Goal: Information Seeking & Learning: Learn about a topic

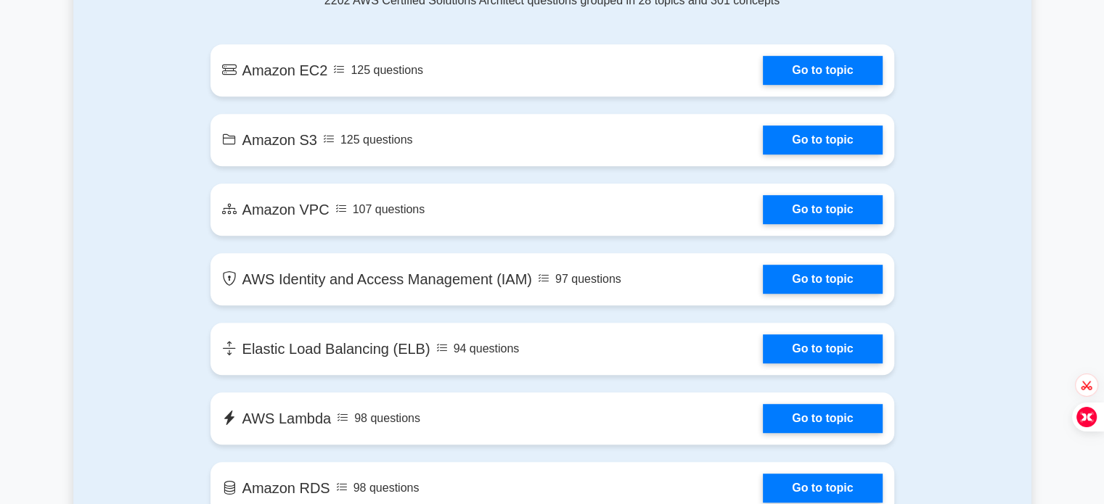
scroll to position [848, 0]
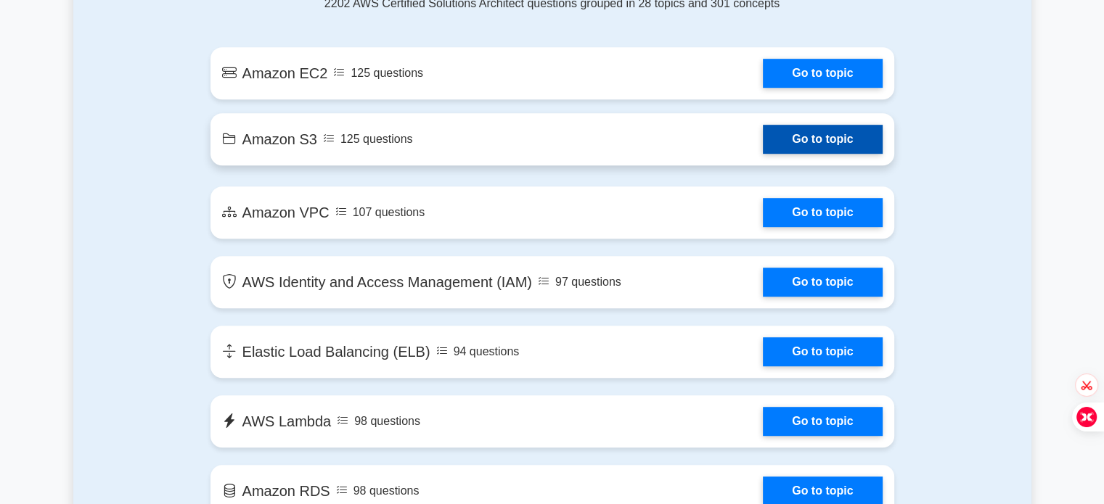
click at [823, 150] on link "Go to topic" at bounding box center [822, 139] width 119 height 29
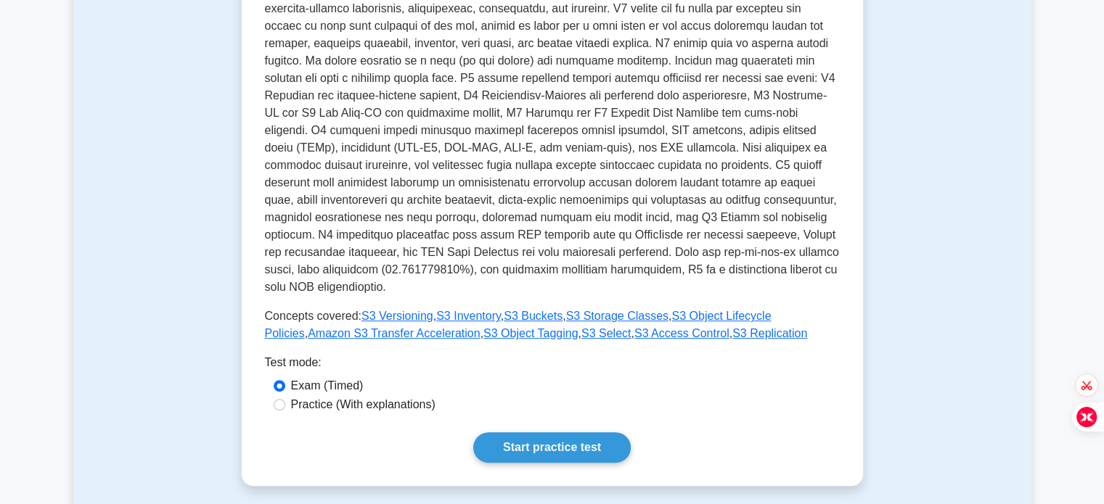
scroll to position [457, 0]
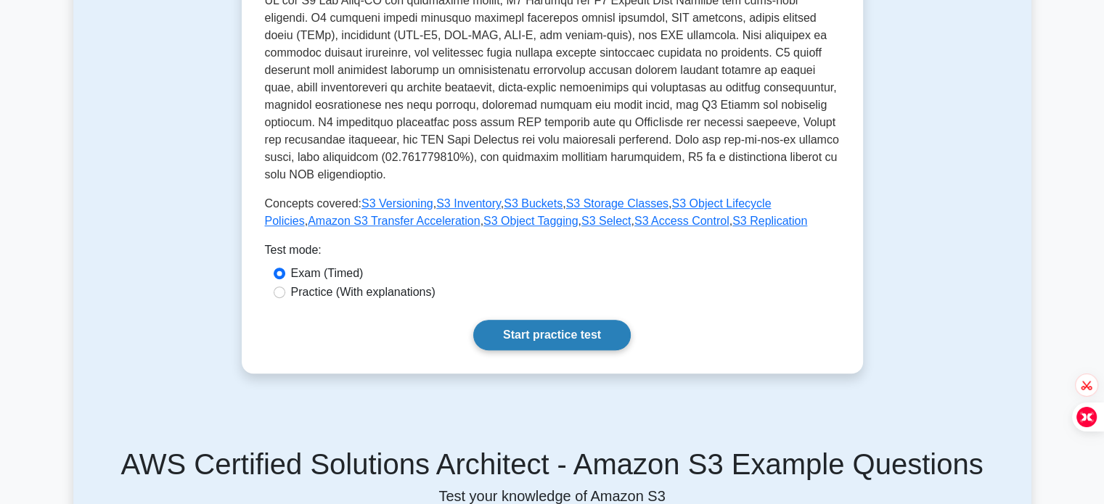
click at [594, 322] on link "Start practice test" at bounding box center [552, 335] width 158 height 30
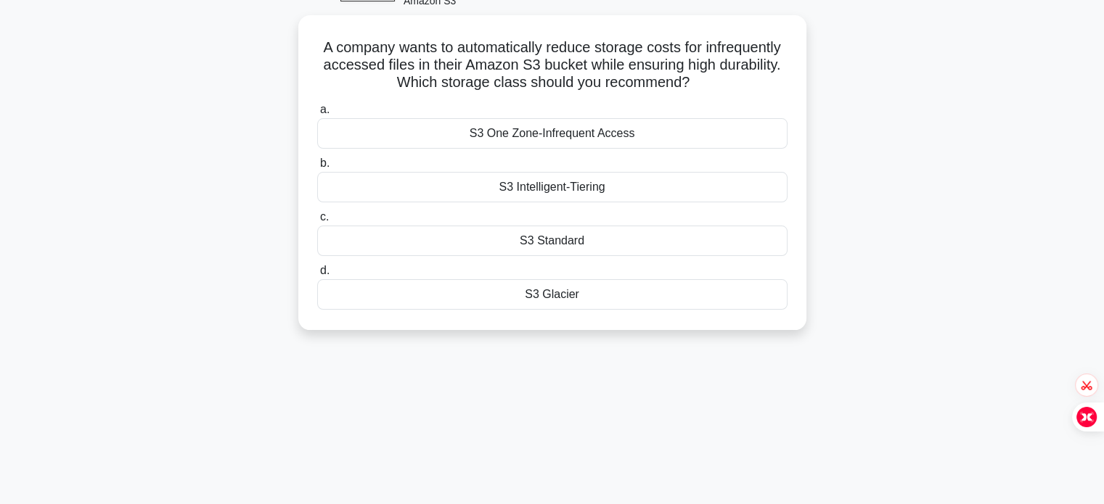
scroll to position [61, 0]
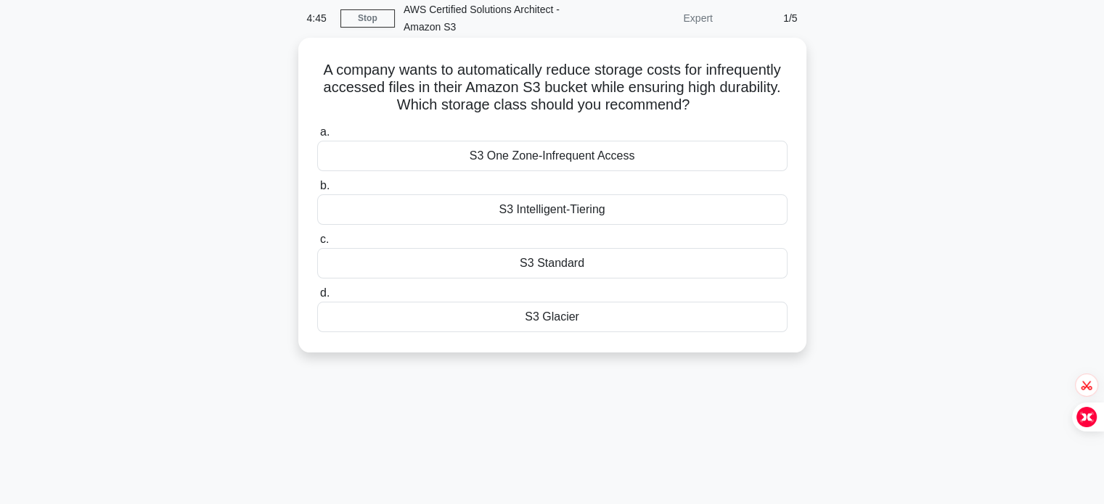
click at [621, 311] on div "S3 Glacier" at bounding box center [552, 317] width 470 height 30
click at [317, 298] on input "d. S3 Glacier" at bounding box center [317, 293] width 0 height 9
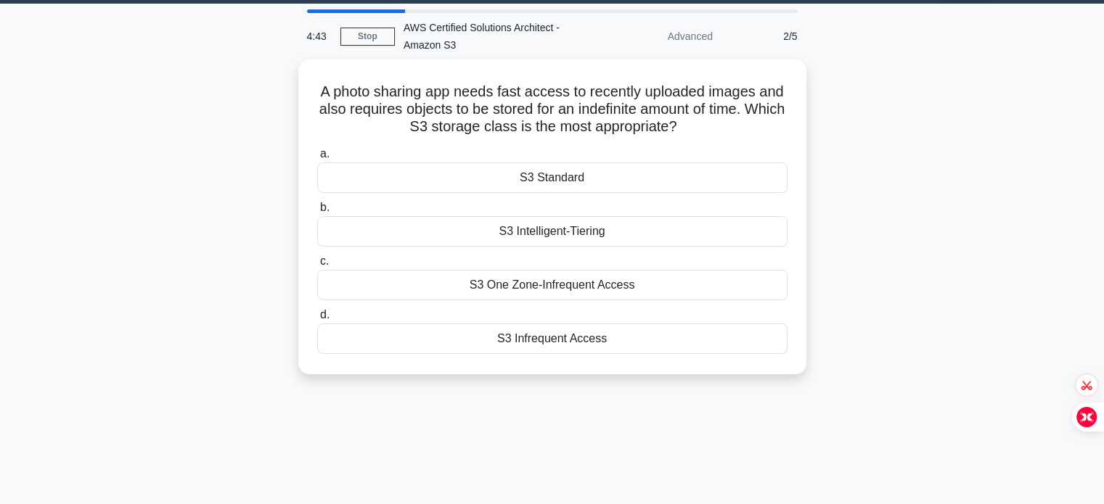
scroll to position [44, 0]
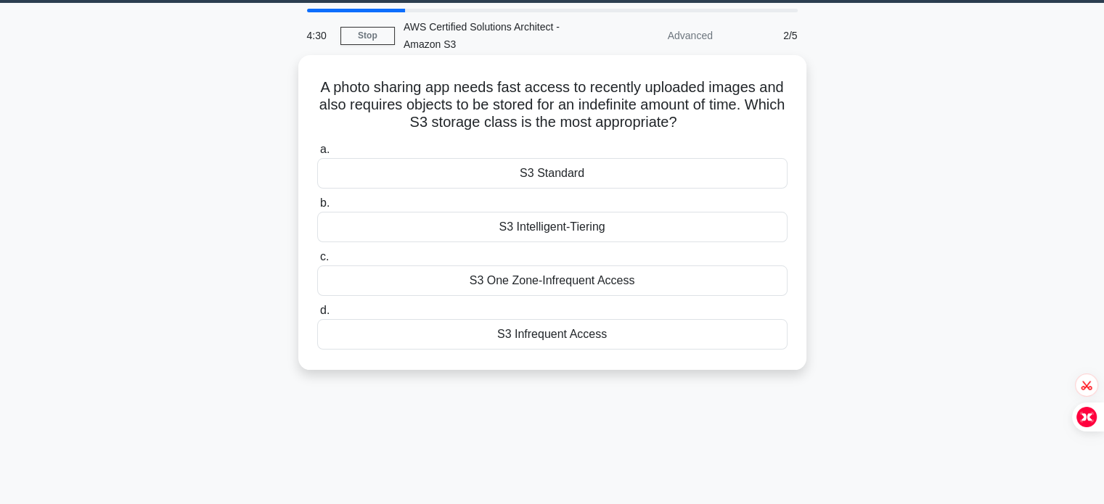
click at [642, 183] on div "S3 Standard" at bounding box center [552, 173] width 470 height 30
click at [317, 155] on input "a. S3 Standard" at bounding box center [317, 149] width 0 height 9
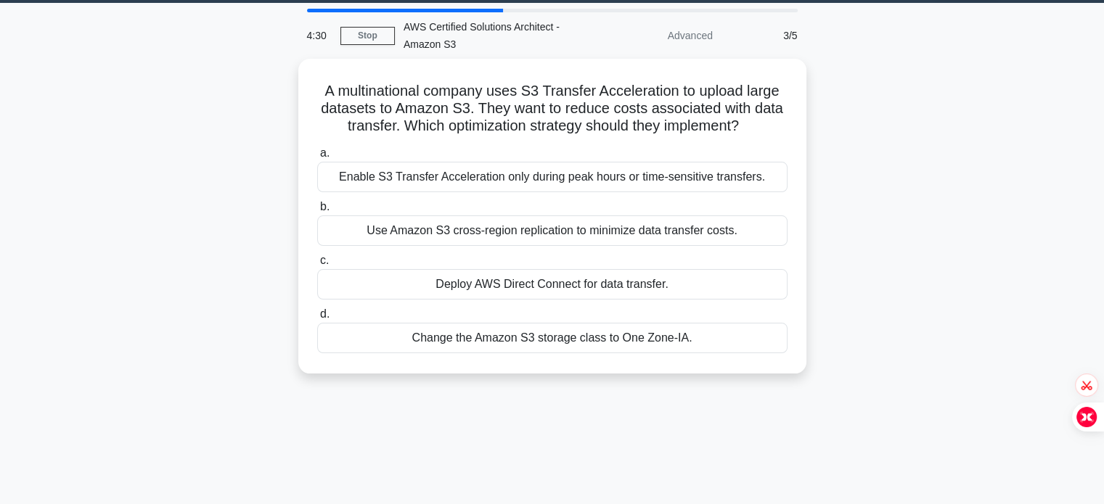
scroll to position [0, 0]
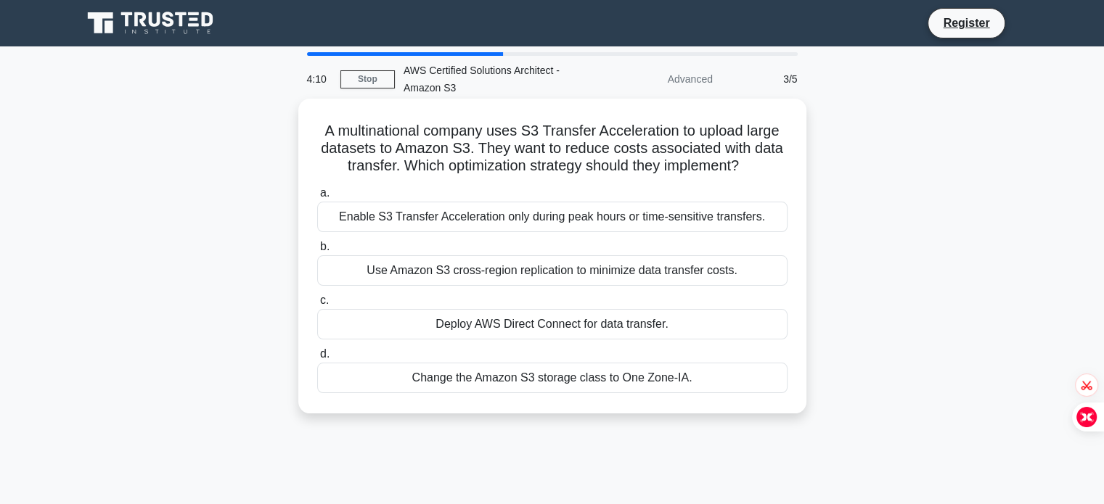
click at [701, 232] on div "Enable S3 Transfer Acceleration only during peak hours or time-sensitive transf…" at bounding box center [552, 217] width 470 height 30
click at [317, 198] on input "a. Enable S3 Transfer Acceleration only during peak hours or time-sensitive tra…" at bounding box center [317, 193] width 0 height 9
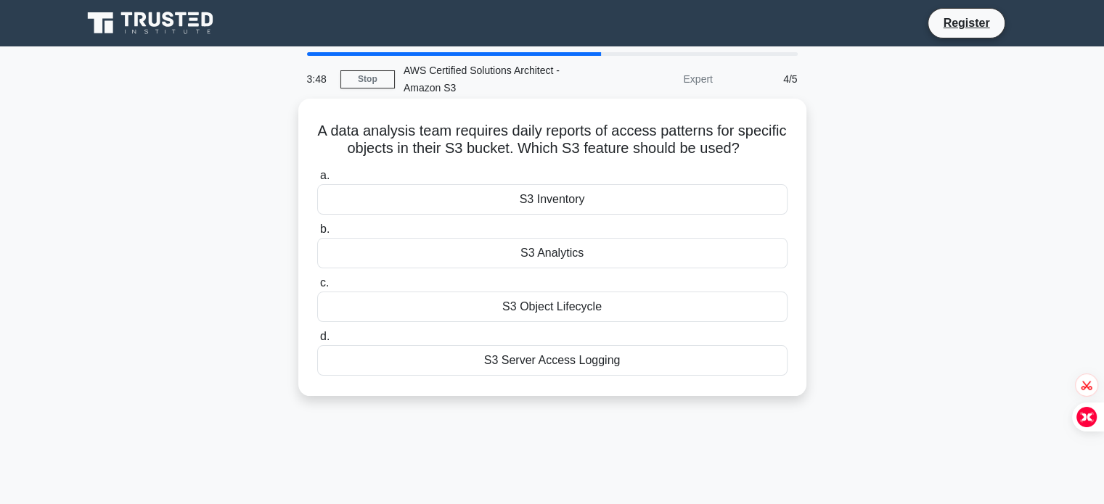
click at [661, 303] on div "S3 Object Lifecycle" at bounding box center [552, 307] width 470 height 30
click at [317, 288] on input "c. S3 Object Lifecycle" at bounding box center [317, 283] width 0 height 9
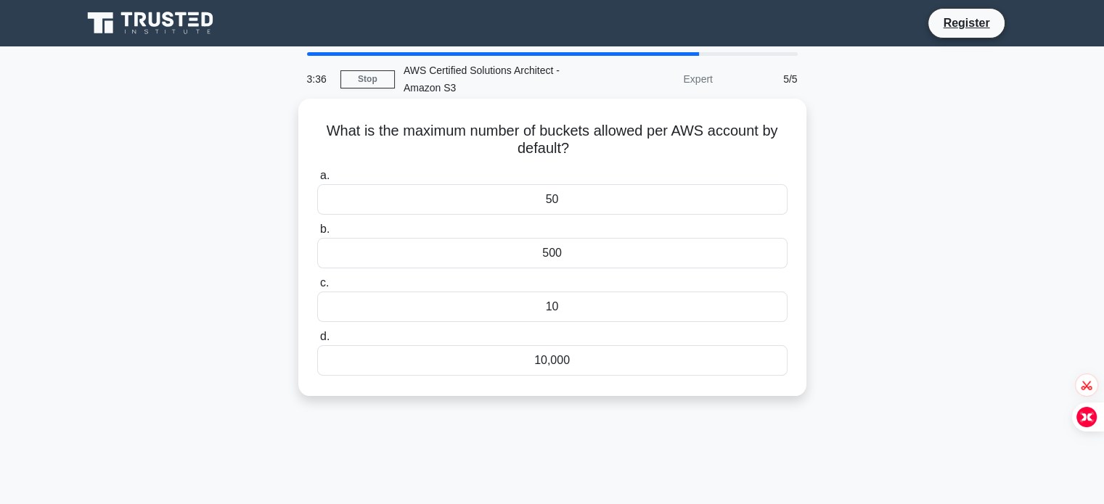
click at [723, 208] on div "50" at bounding box center [552, 199] width 470 height 30
click at [317, 181] on input "a. 50" at bounding box center [317, 175] width 0 height 9
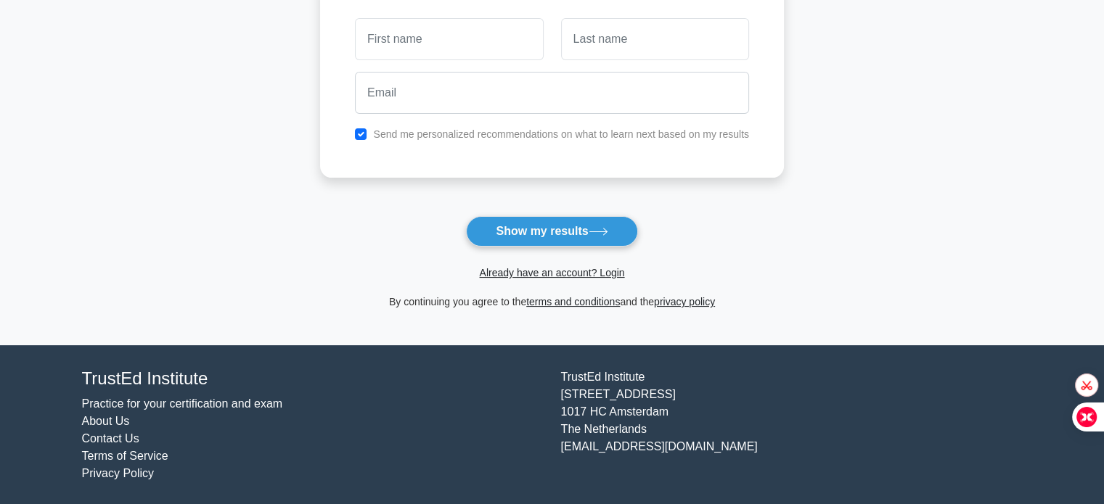
click at [496, 37] on input "text" at bounding box center [449, 39] width 188 height 42
type input "Felistus"
click at [641, 38] on input "text" at bounding box center [655, 39] width 188 height 42
type input "Muindi"
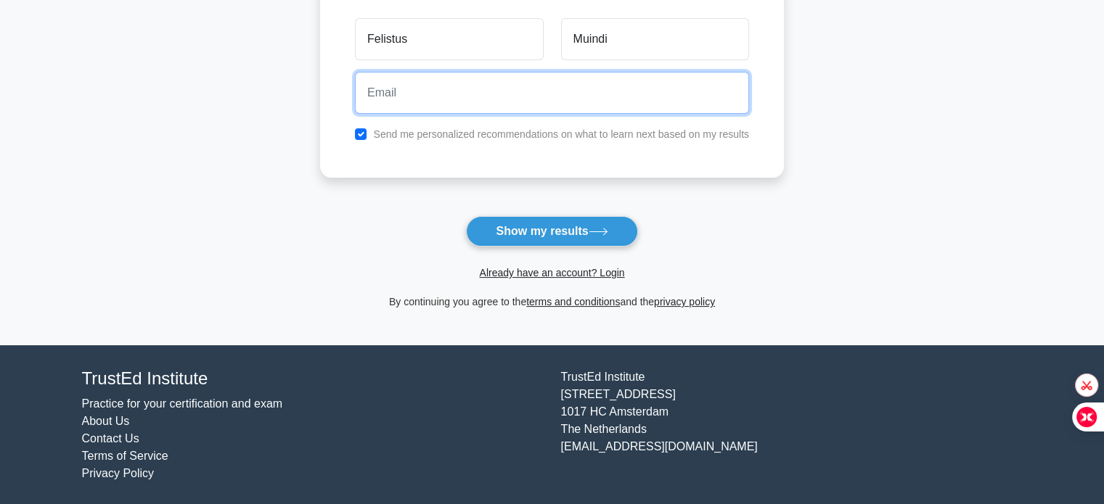
click at [616, 83] on input "email" at bounding box center [552, 93] width 394 height 42
type input "[EMAIL_ADDRESS][DOMAIN_NAME]"
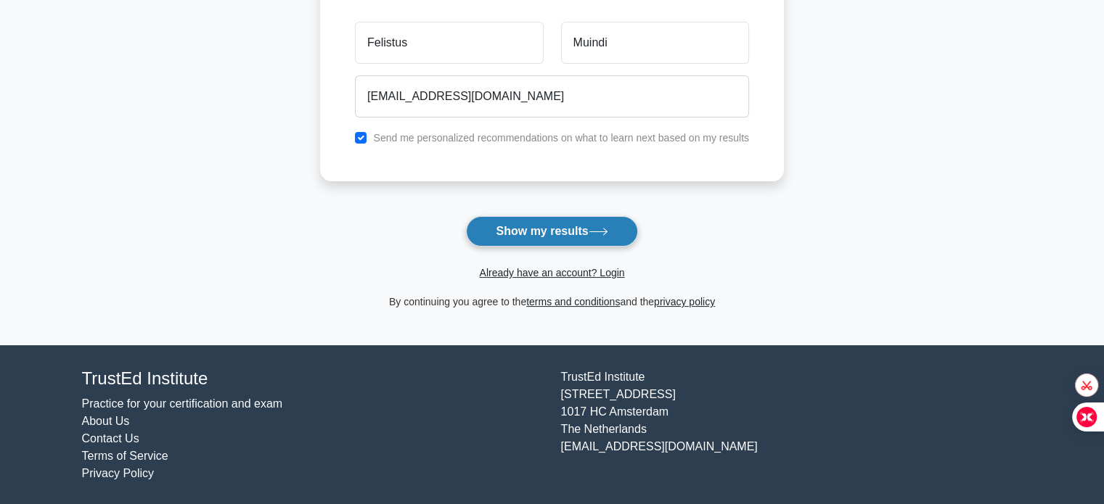
click at [586, 234] on button "Show my results" at bounding box center [551, 231] width 171 height 30
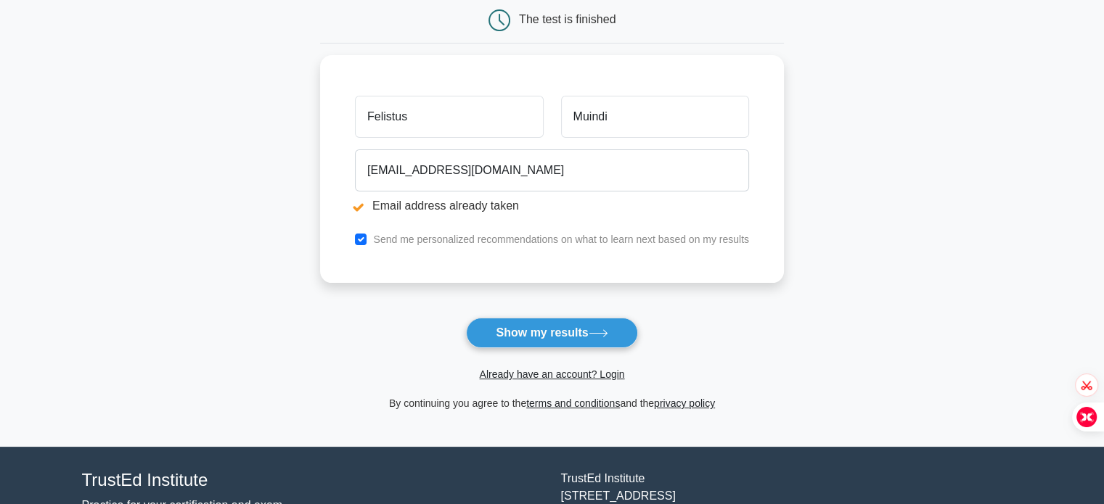
scroll to position [205, 0]
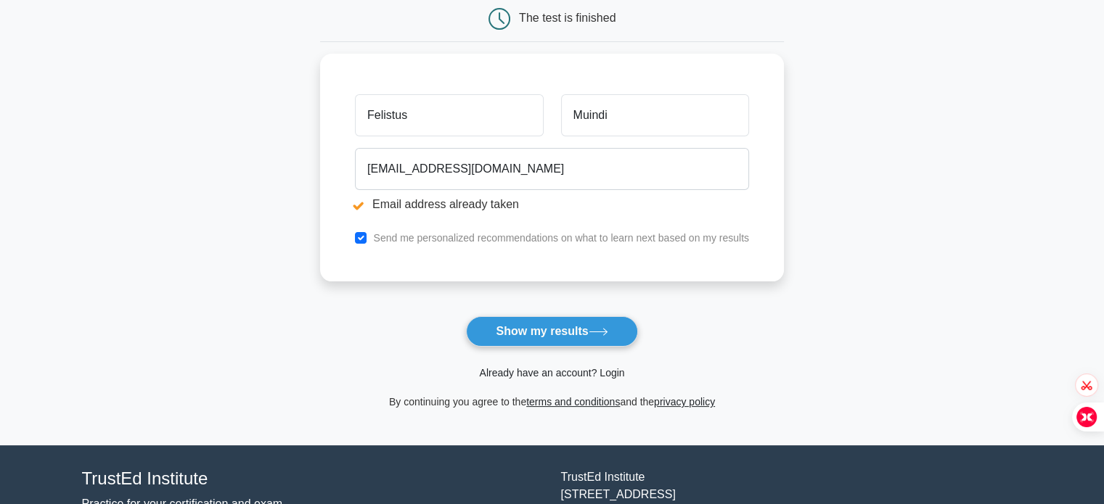
click at [620, 369] on link "Already have an account? Login" at bounding box center [551, 373] width 145 height 12
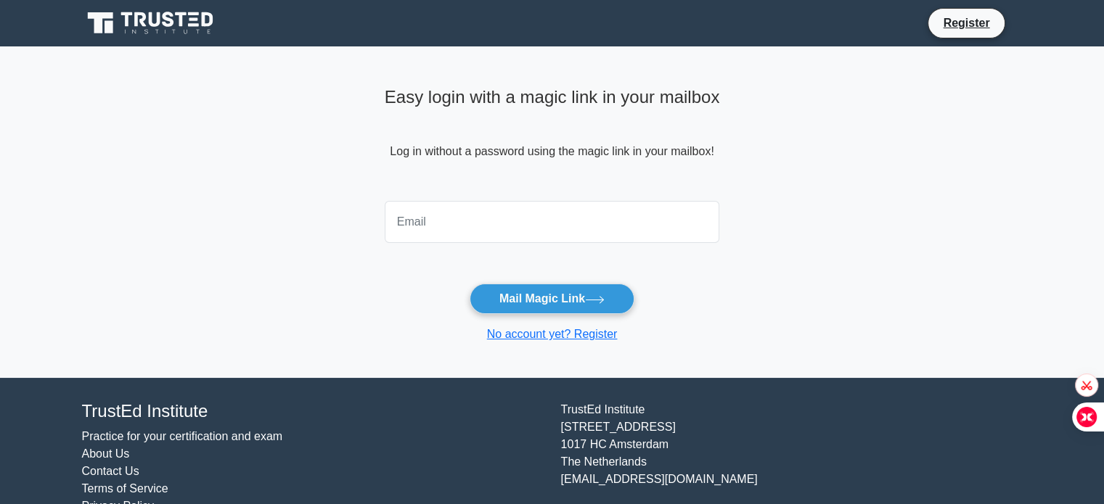
click at [561, 224] on input "email" at bounding box center [552, 222] width 335 height 42
type input "[EMAIL_ADDRESS][DOMAIN_NAME]"
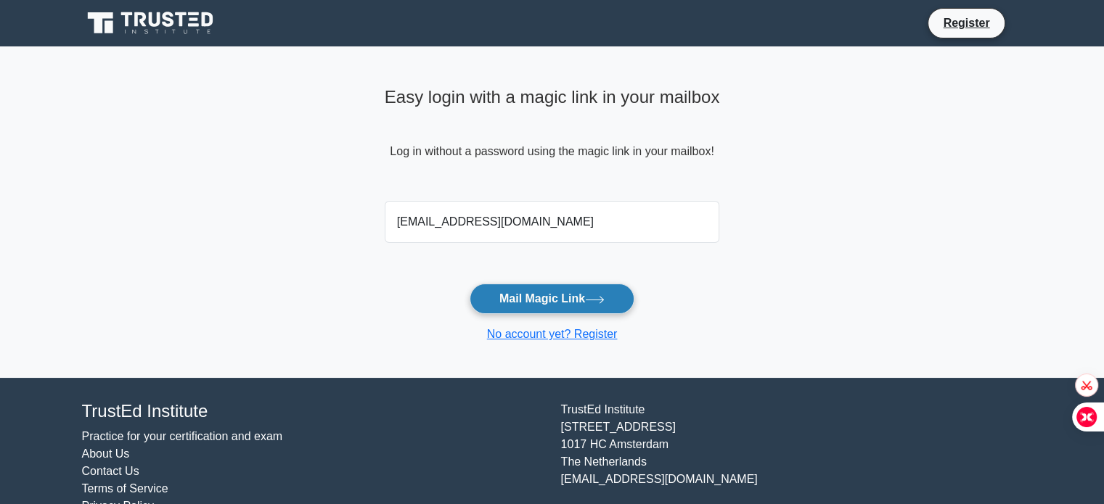
click at [601, 295] on button "Mail Magic Link" at bounding box center [552, 299] width 165 height 30
